Goal: Transaction & Acquisition: Book appointment/travel/reservation

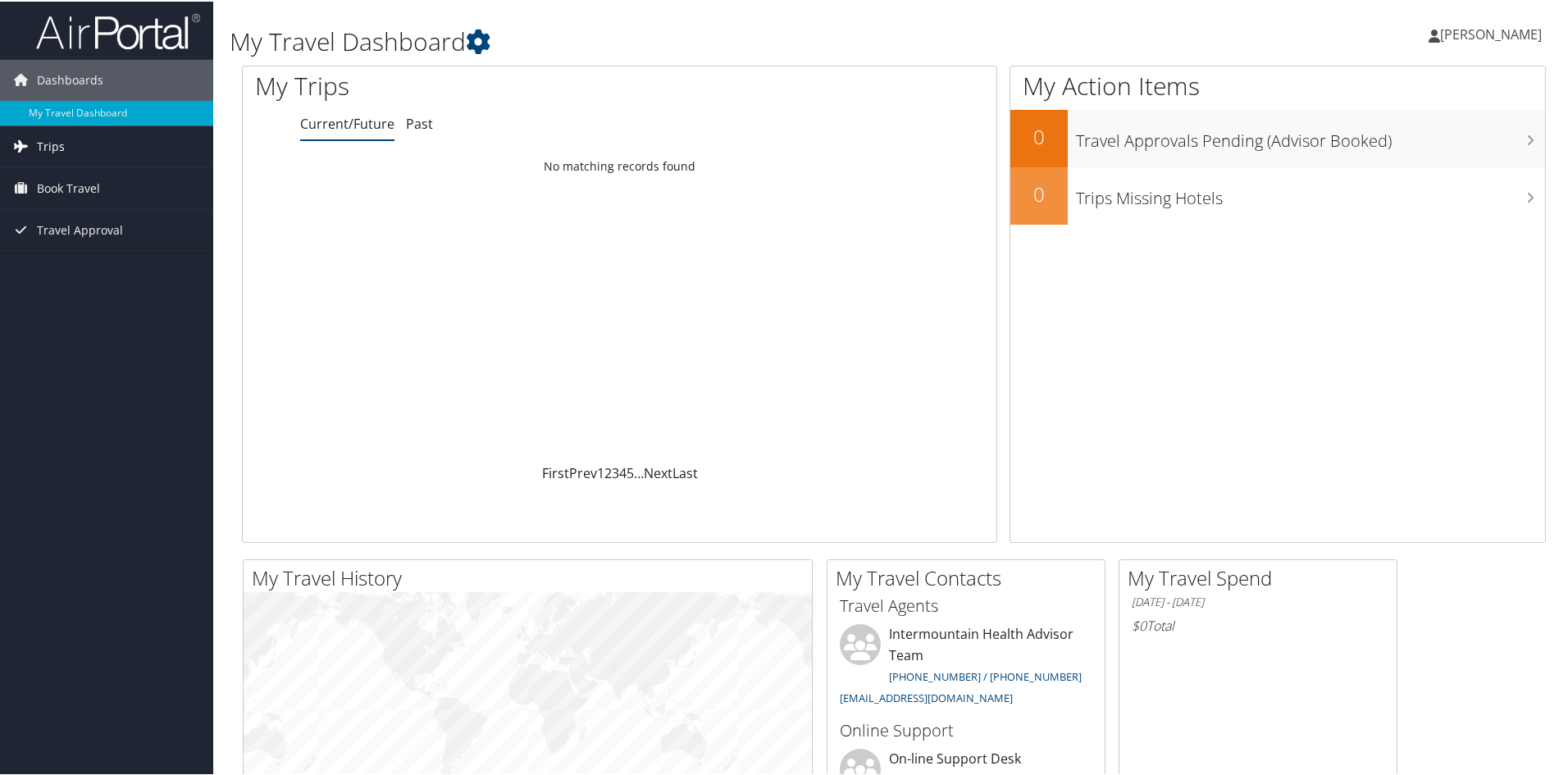
click at [98, 148] on link "Trips" at bounding box center [106, 145] width 214 height 41
click at [71, 266] on span "Book Travel" at bounding box center [68, 260] width 63 height 41
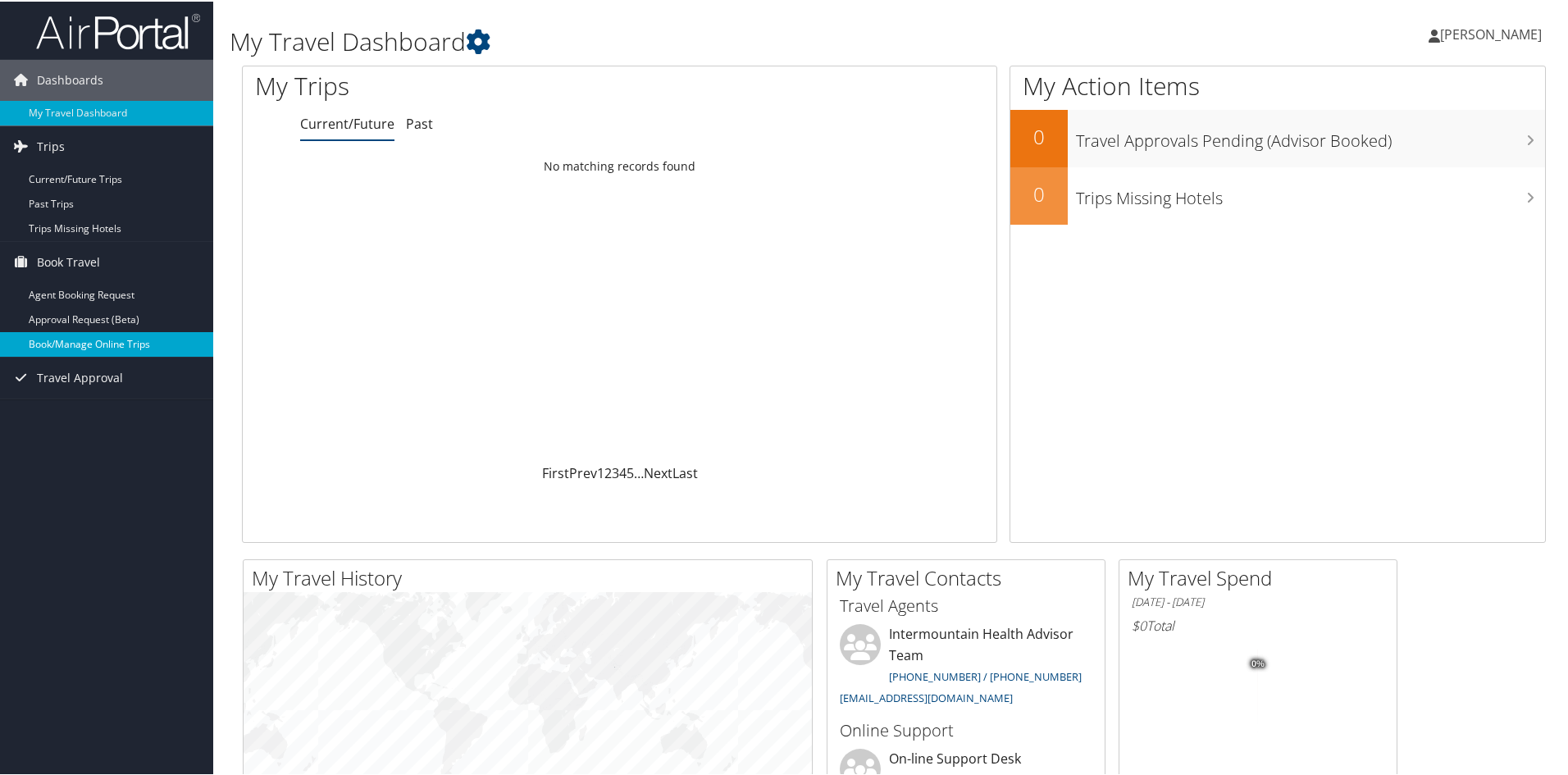
click at [147, 346] on link "Book/Manage Online Trips" at bounding box center [106, 343] width 214 height 25
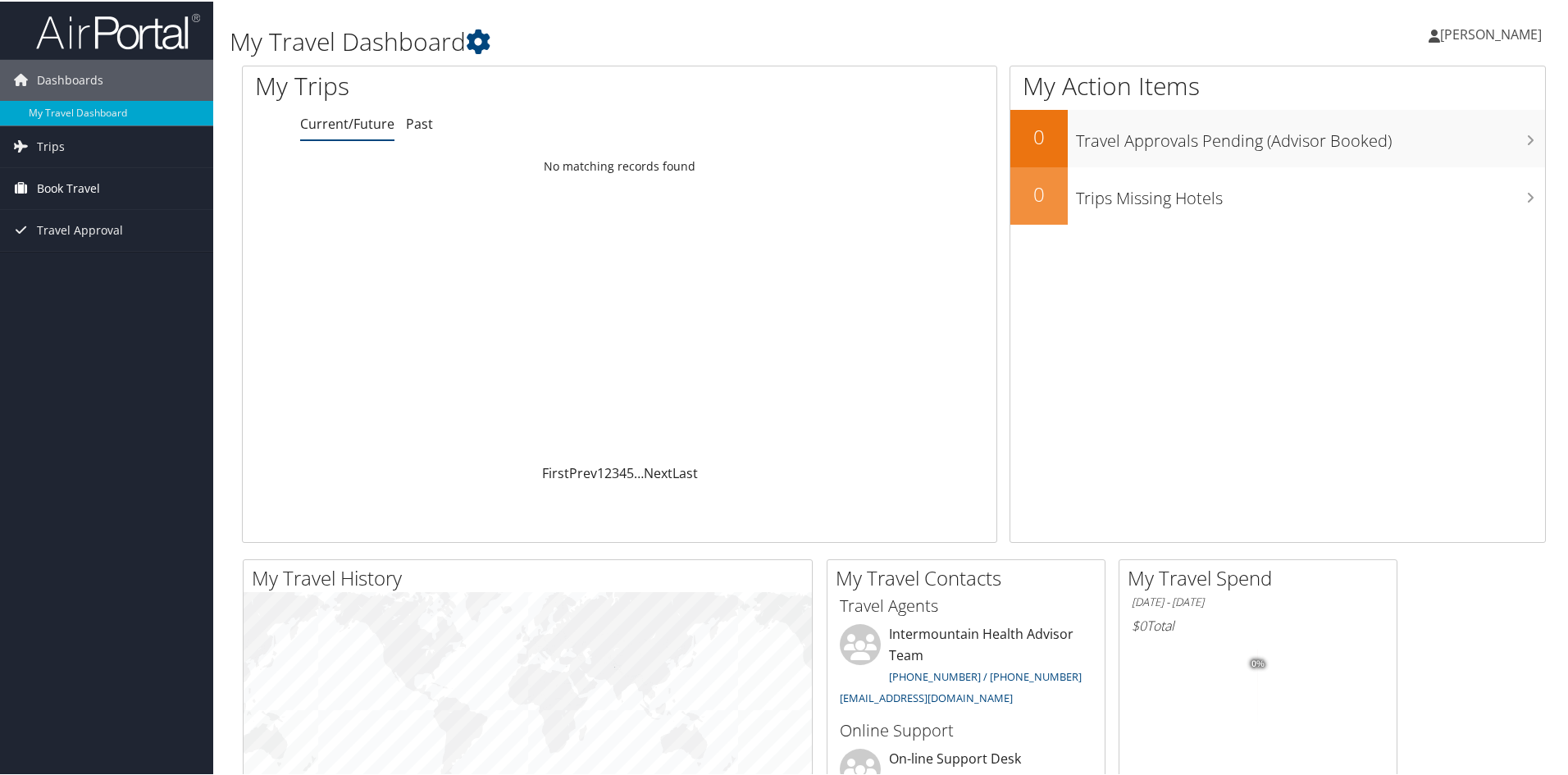
click at [95, 188] on span "Book Travel" at bounding box center [68, 187] width 63 height 41
click at [99, 261] on link "Book/Manage Online Trips" at bounding box center [106, 268] width 214 height 25
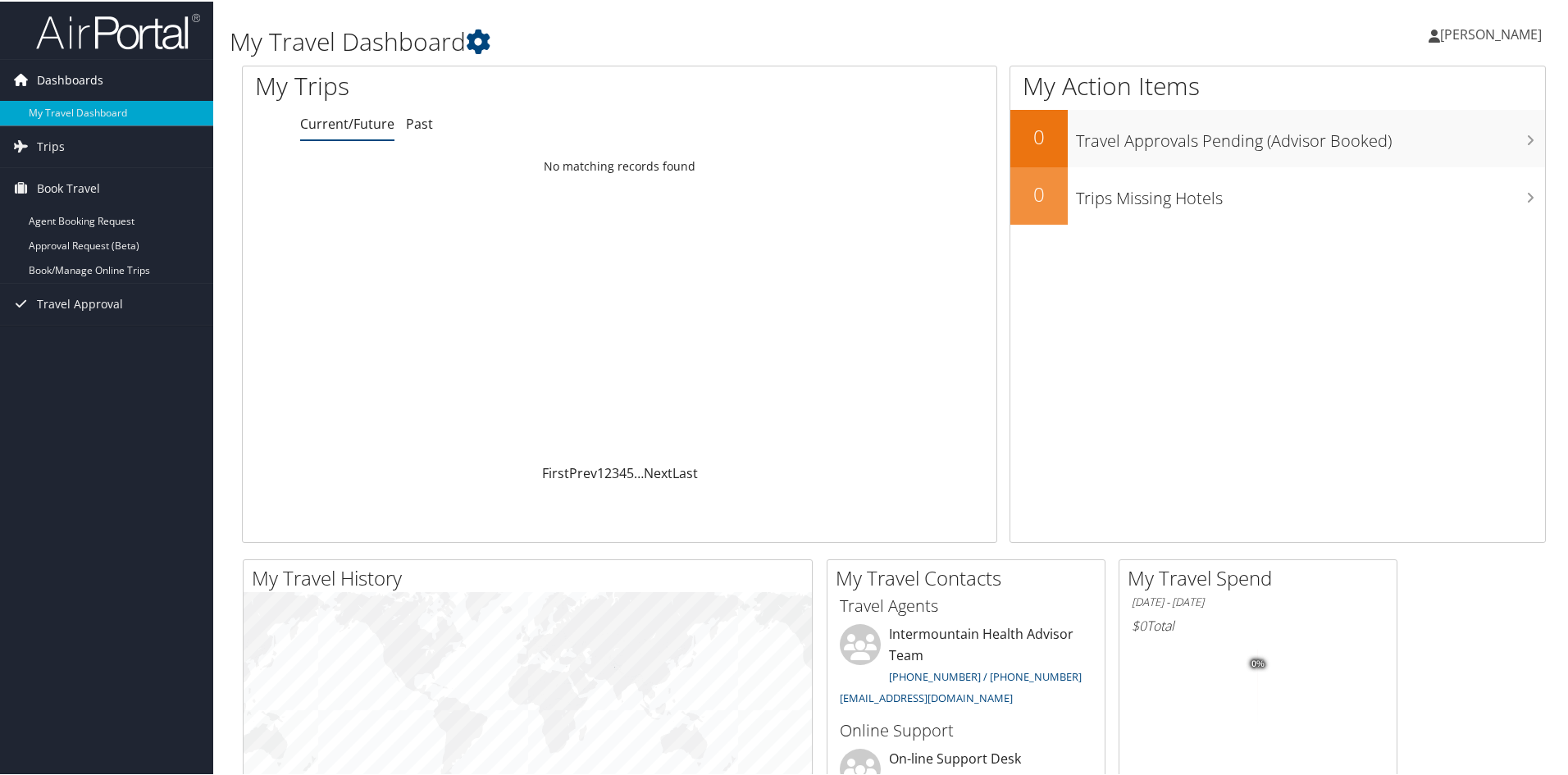
click at [66, 77] on span "Dashboards" at bounding box center [70, 79] width 66 height 41
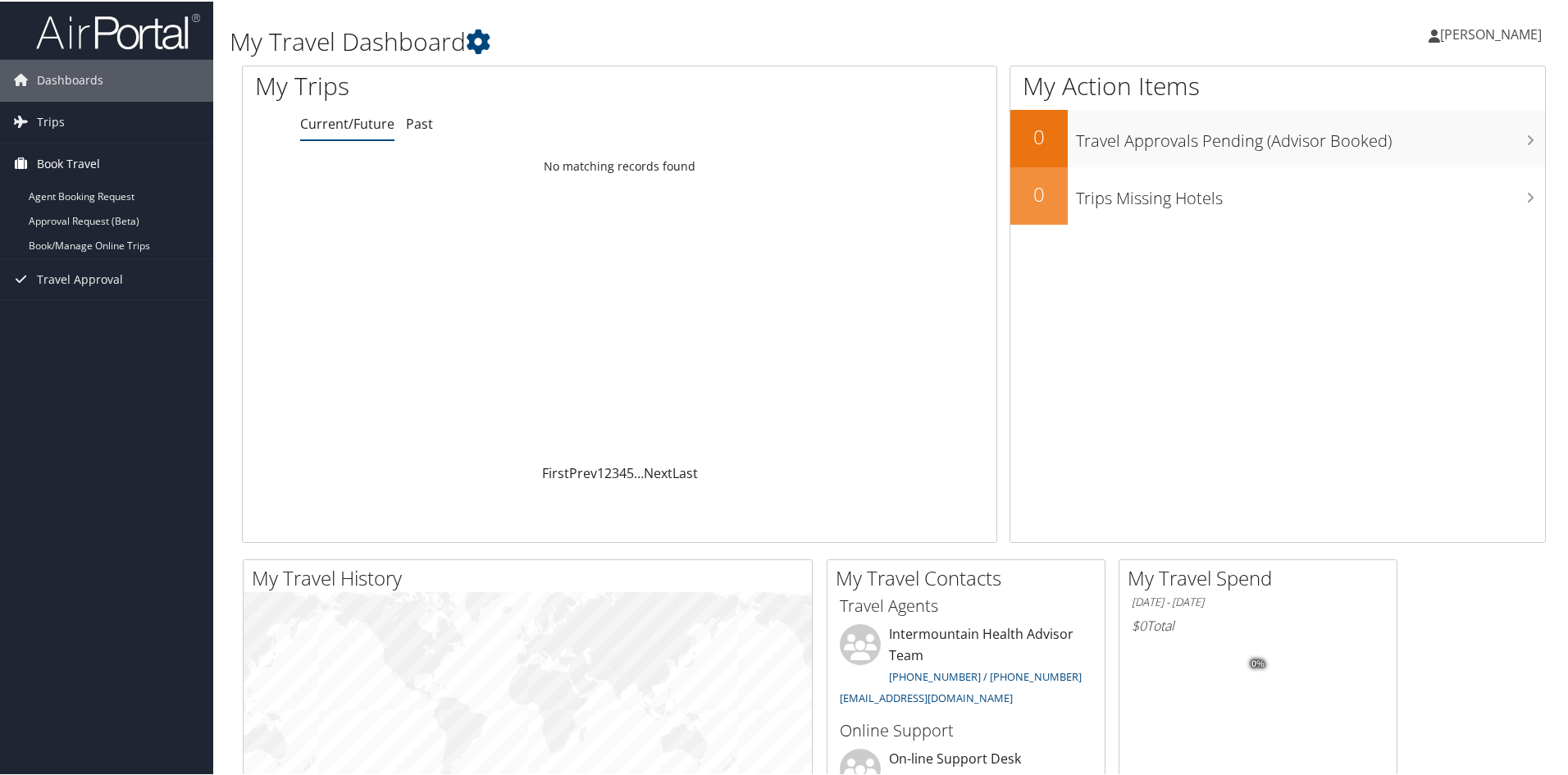
click at [68, 164] on span "Book Travel" at bounding box center [68, 162] width 63 height 41
click at [1513, 19] on link "[PERSON_NAME]" at bounding box center [1493, 33] width 129 height 49
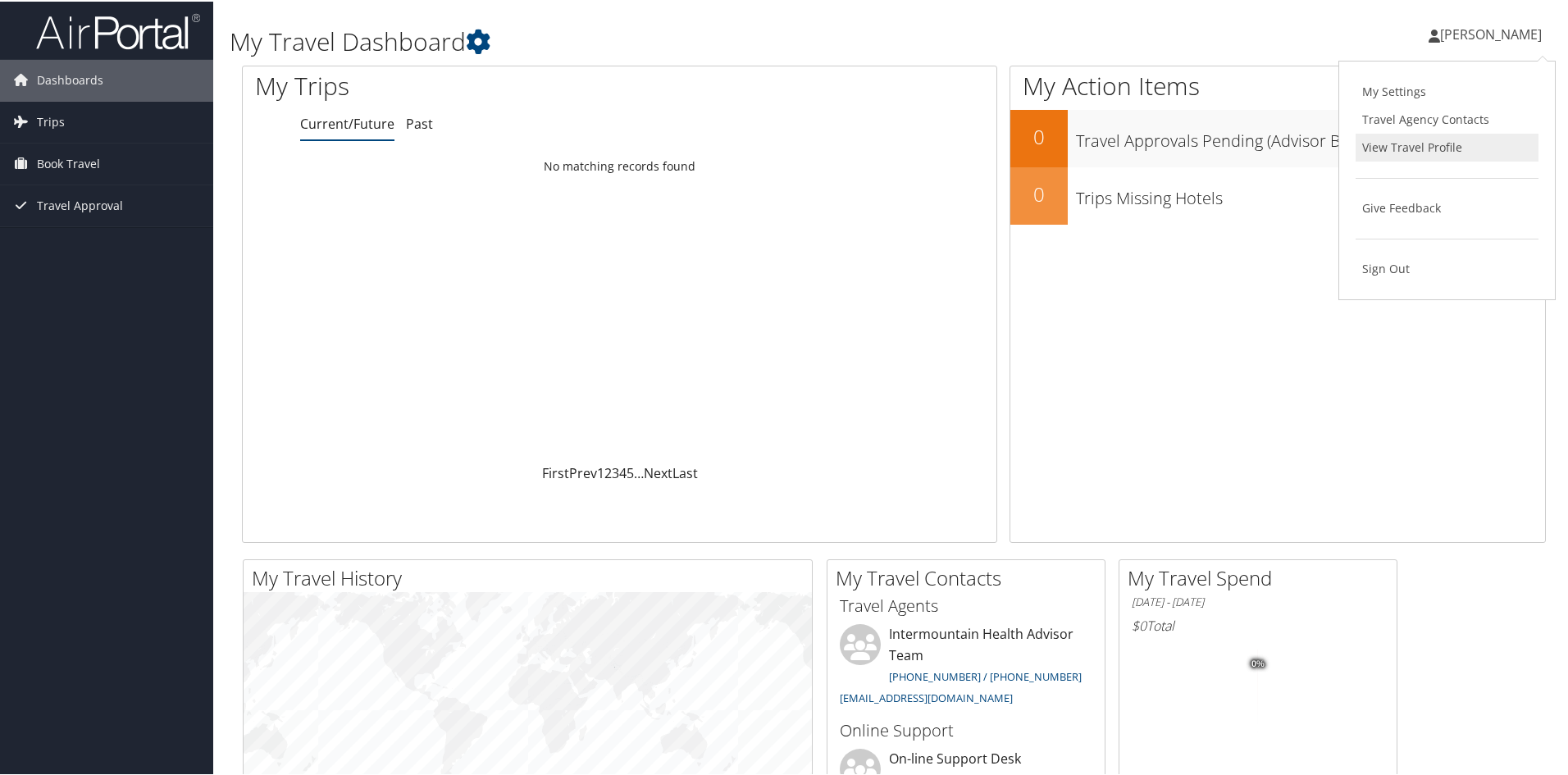
click at [1420, 159] on link "View Travel Profile" at bounding box center [1447, 146] width 183 height 27
